Goal: Information Seeking & Learning: Learn about a topic

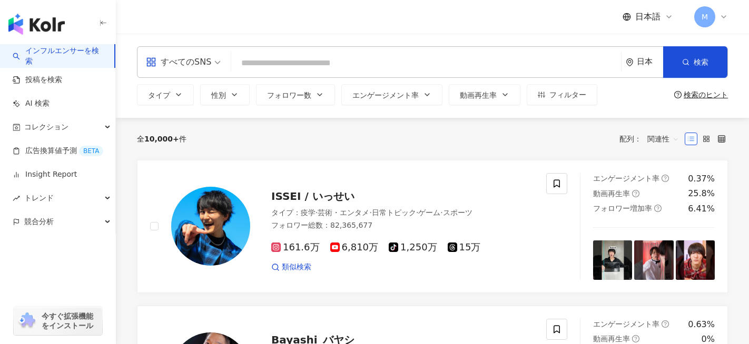
click at [49, 320] on span "今すぐ拡張機能をインストール" at bounding box center [70, 321] width 57 height 19
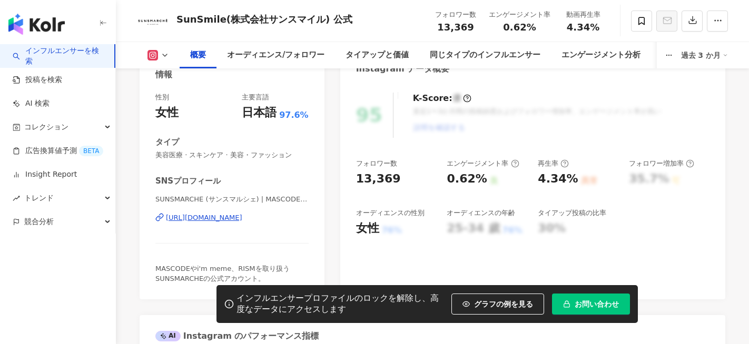
scroll to position [121, 0]
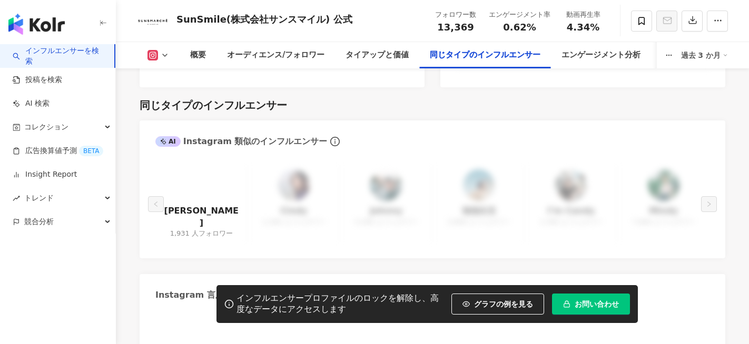
scroll to position [1748, 0]
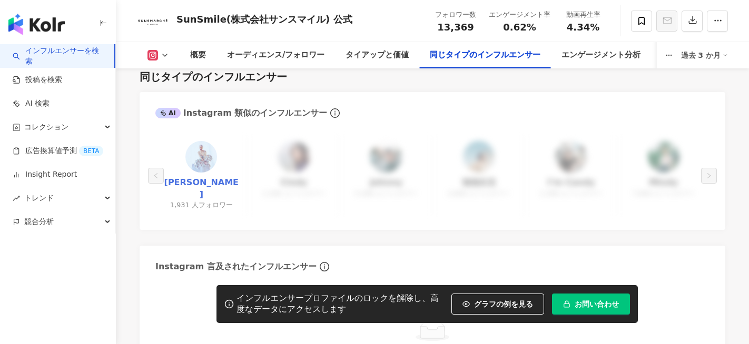
click at [211, 177] on link "[PERSON_NAME]" at bounding box center [201, 189] width 75 height 24
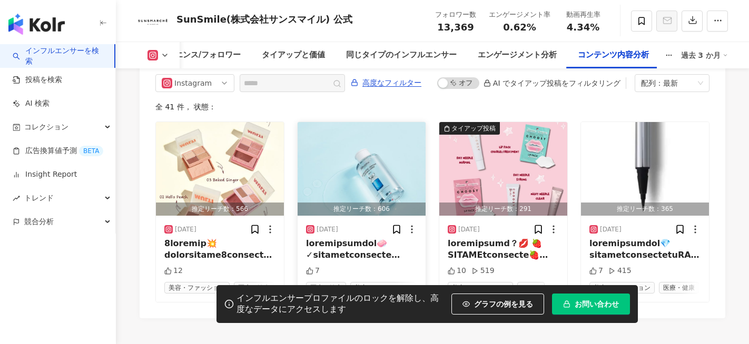
scroll to position [3298, 0]
click at [234, 238] on div at bounding box center [219, 250] width 111 height 24
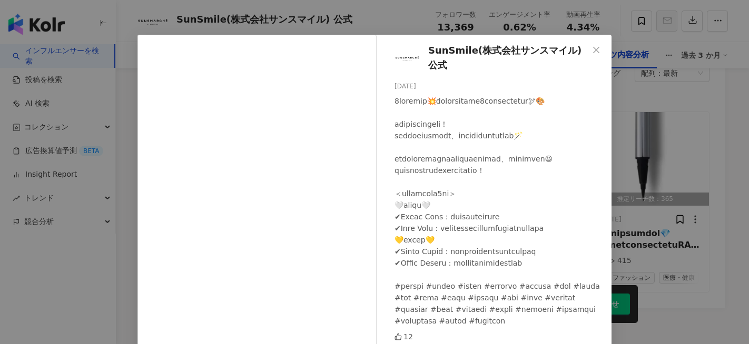
scroll to position [0, 0]
click at [636, 146] on div "SunSmile(株式会社サンスマイル) 公式 2025/09/20 12 元の投稿を表示" at bounding box center [374, 172] width 749 height 344
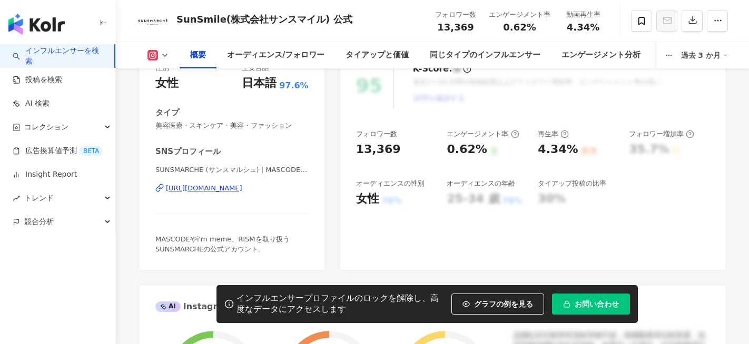
scroll to position [146, 0]
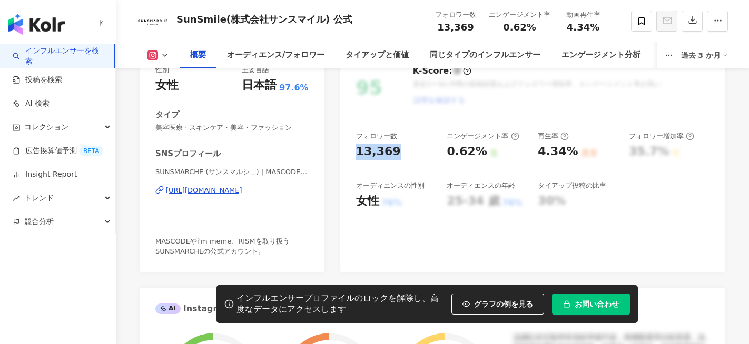
drag, startPoint x: 396, startPoint y: 138, endPoint x: 354, endPoint y: 144, distance: 41.9
click at [354, 144] on div "95 K-Score : 優 直近1〜3か月間の投稿頻度およびフォロワー増加率、エンゲージメント率が高い 説明を確認する フォロワー数 13,369 エンゲー…" at bounding box center [532, 163] width 385 height 217
copy div "13,369"
click at [410, 144] on div "13,369" at bounding box center [396, 152] width 81 height 16
drag, startPoint x: 441, startPoint y: 142, endPoint x: 477, endPoint y: 143, distance: 35.8
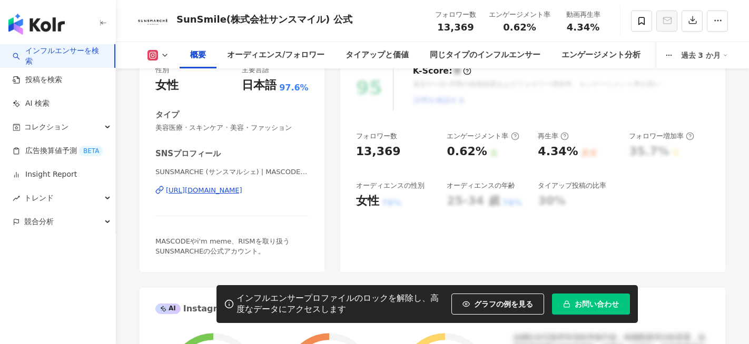
click at [477, 143] on div "フォロワー数 13,369 エンゲージメント率 0.62% 良 再生率 4.34% 異常 フォロワー増加率 35.7% 可 オーディエンスの性別 女性 76%…" at bounding box center [532, 171] width 353 height 78
drag, startPoint x: 477, startPoint y: 143, endPoint x: 445, endPoint y: 143, distance: 31.6
click at [445, 143] on div "フォロワー数 13,369 エンゲージメント率 0.62% 良 再生率 4.34% 異常 フォロワー増加率 35.7% 可 オーディエンスの性別 女性 76%…" at bounding box center [532, 171] width 353 height 78
copy div "0.62%"
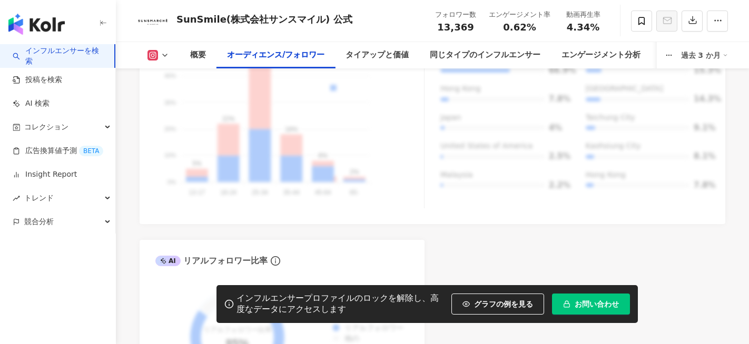
scroll to position [1093, 0]
